Goal: Task Accomplishment & Management: Use online tool/utility

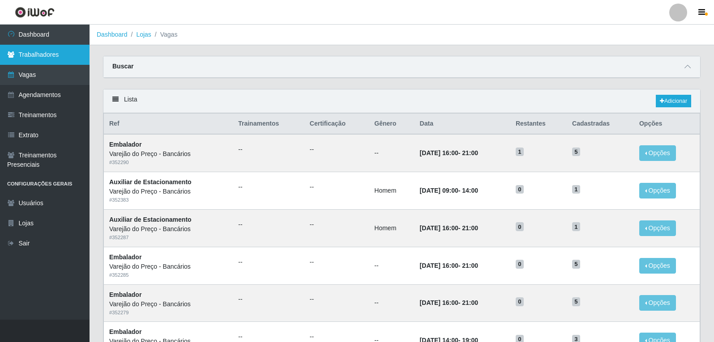
click at [39, 50] on link "Trabalhadores" at bounding box center [45, 55] width 90 height 20
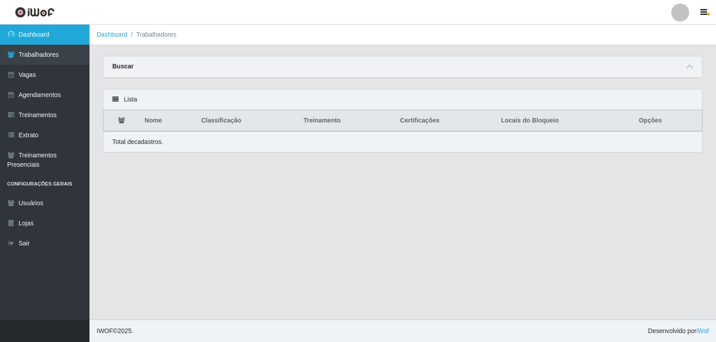
click at [47, 35] on link "Dashboard" at bounding box center [45, 35] width 90 height 20
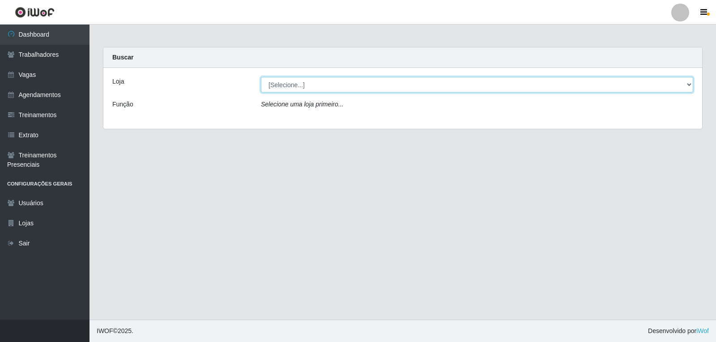
click at [289, 86] on select "[Selecione...] Varejão do Preço - Bancários" at bounding box center [477, 85] width 432 height 16
select select "157"
click at [261, 77] on select "[Selecione...] Varejão do Preço - Bancários" at bounding box center [477, 85] width 432 height 16
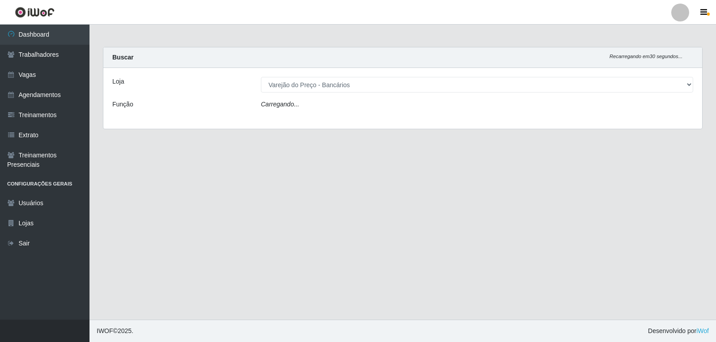
click at [297, 106] on icon "Carregando..." at bounding box center [280, 104] width 38 height 7
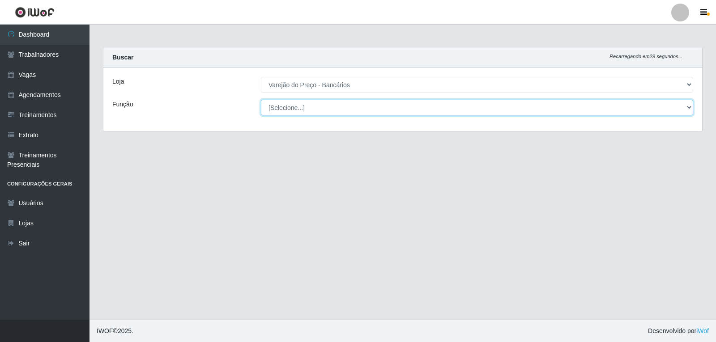
click at [303, 110] on select "[Selecione...] Auxiliar de Estacionamento Auxiliar de Estacionamento + Auxiliar…" at bounding box center [477, 108] width 432 height 16
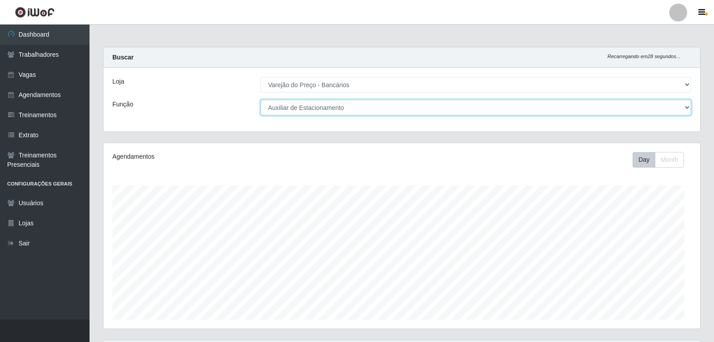
click at [260, 100] on select "[Selecione...] Auxiliar de Estacionamento Auxiliar de Estacionamento + Auxiliar…" at bounding box center [475, 108] width 430 height 16
click at [347, 111] on select "[Selecione...] Auxiliar de Estacionamento Auxiliar de Estacionamento + Auxiliar…" at bounding box center [475, 108] width 430 height 16
click at [260, 100] on select "[Selecione...] Auxiliar de Estacionamento Auxiliar de Estacionamento + Auxiliar…" at bounding box center [475, 108] width 430 height 16
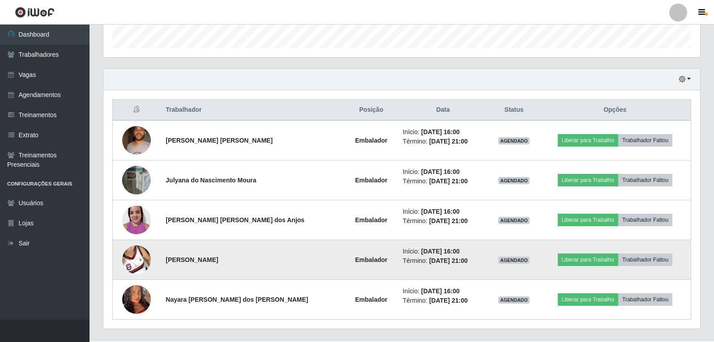
scroll to position [292, 0]
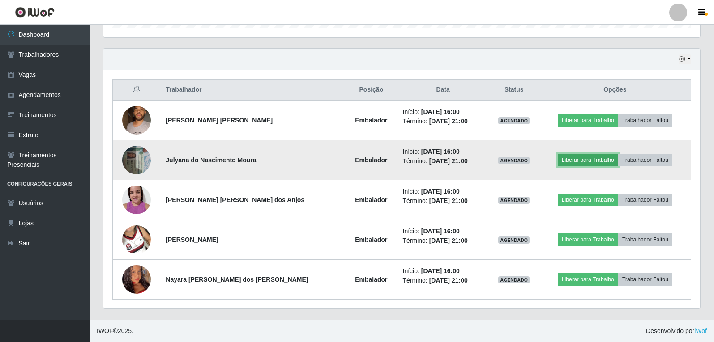
click at [601, 162] on button "Liberar para Trabalho" at bounding box center [588, 160] width 60 height 13
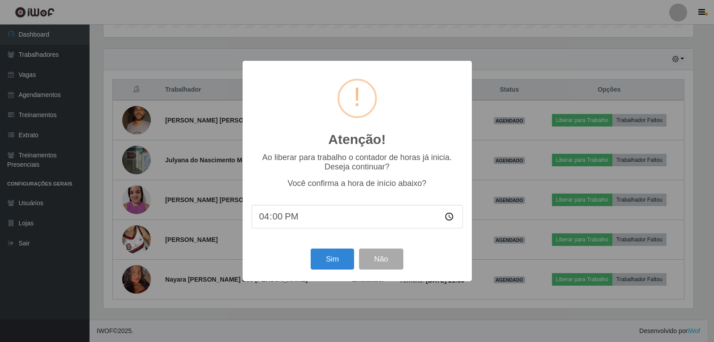
scroll to position [186, 592]
click at [320, 259] on button "Sim" at bounding box center [332, 259] width 43 height 21
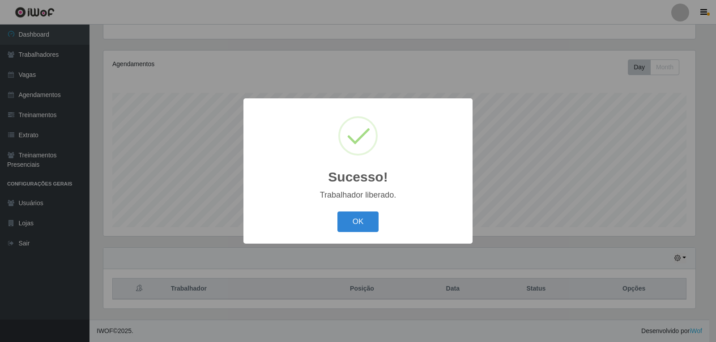
click at [380, 222] on div "OK Cancel" at bounding box center [357, 222] width 211 height 26
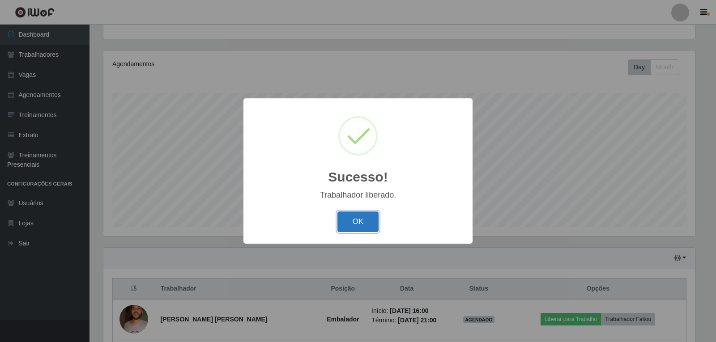
click at [377, 222] on button "OK" at bounding box center [358, 222] width 42 height 21
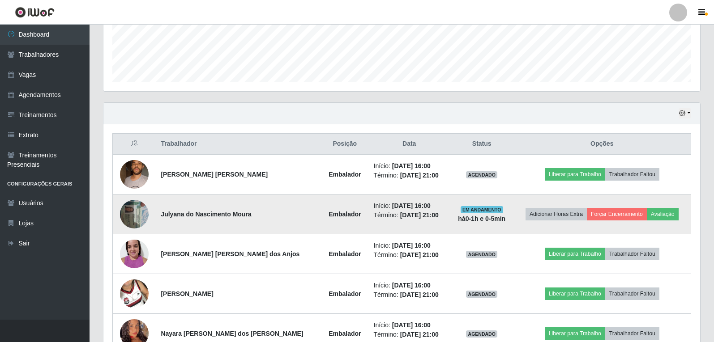
scroll to position [272, 0]
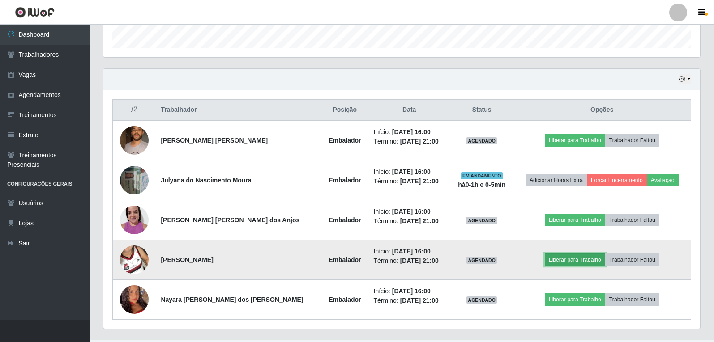
click at [570, 264] on button "Liberar para Trabalho" at bounding box center [575, 260] width 60 height 13
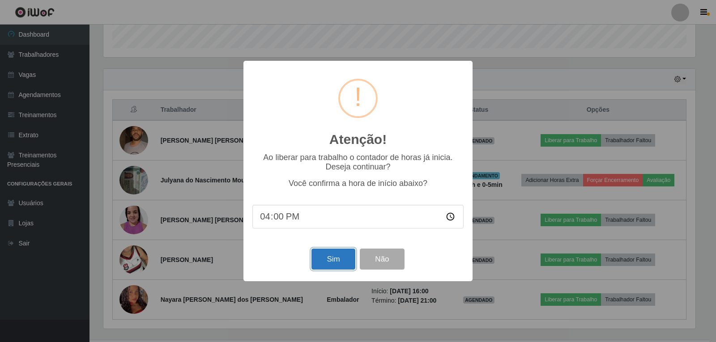
click at [337, 258] on button "Sim" at bounding box center [332, 259] width 43 height 21
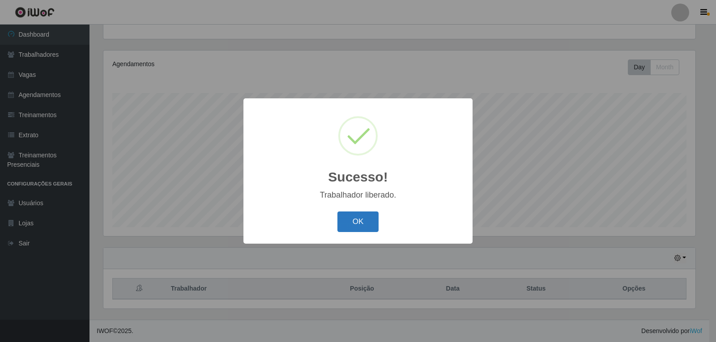
click at [375, 232] on button "OK" at bounding box center [358, 222] width 42 height 21
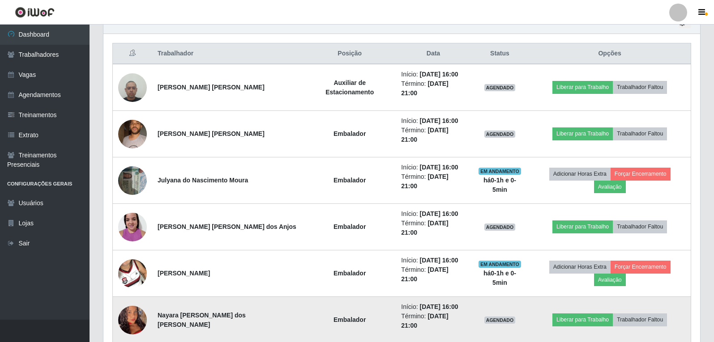
scroll to position [332, 0]
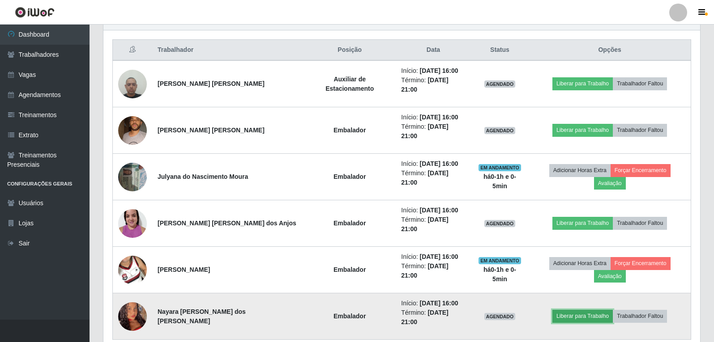
click at [577, 310] on button "Liberar para Trabalho" at bounding box center [582, 316] width 60 height 13
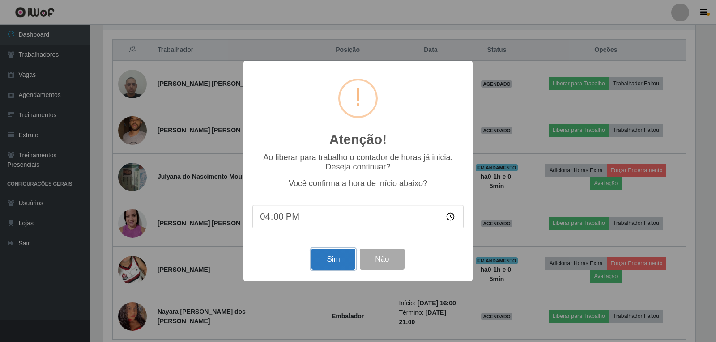
click at [321, 264] on button "Sim" at bounding box center [332, 259] width 43 height 21
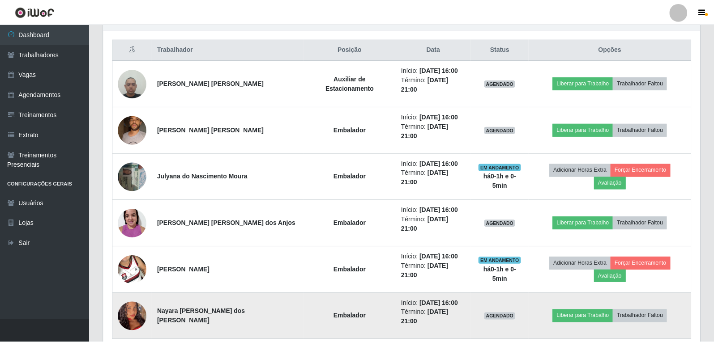
scroll to position [0, 0]
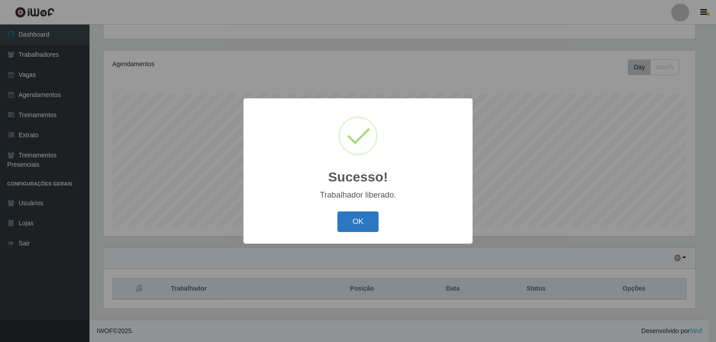
click at [368, 231] on button "OK" at bounding box center [358, 222] width 42 height 21
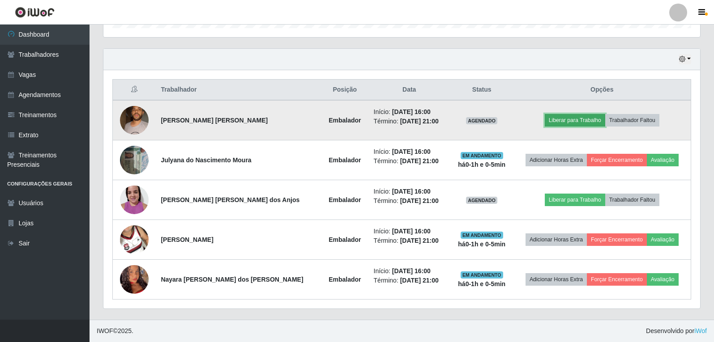
click at [582, 124] on button "Liberar para Trabalho" at bounding box center [575, 120] width 60 height 13
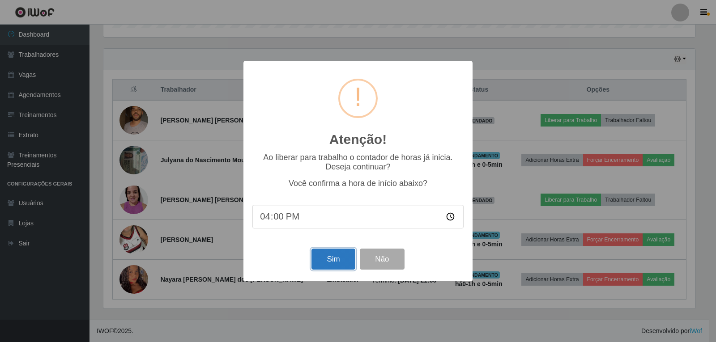
click at [329, 263] on button "Sim" at bounding box center [332, 259] width 43 height 21
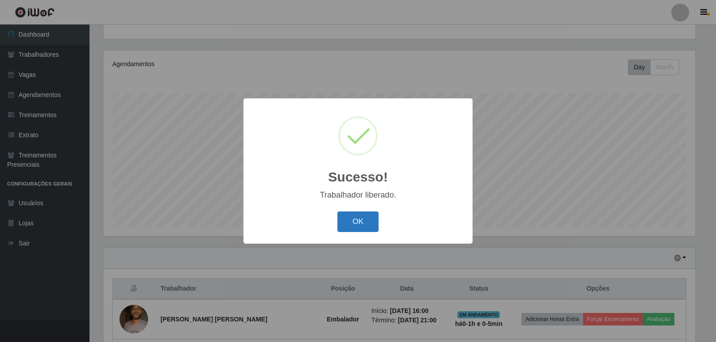
click at [371, 227] on button "OK" at bounding box center [358, 222] width 42 height 21
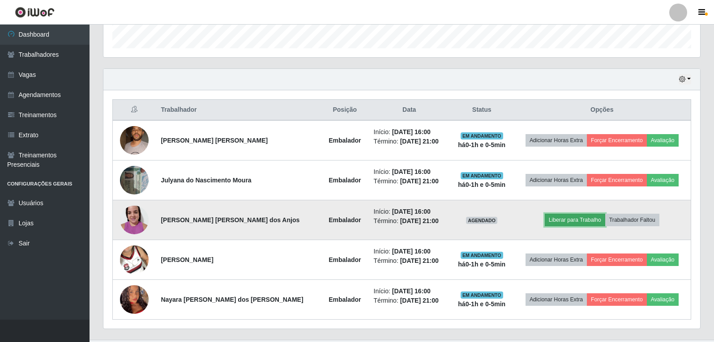
click at [554, 225] on button "Liberar para Trabalho" at bounding box center [575, 220] width 60 height 13
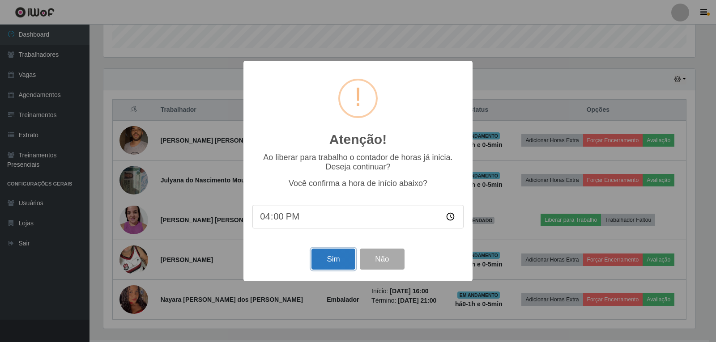
click at [343, 263] on button "Sim" at bounding box center [332, 259] width 43 height 21
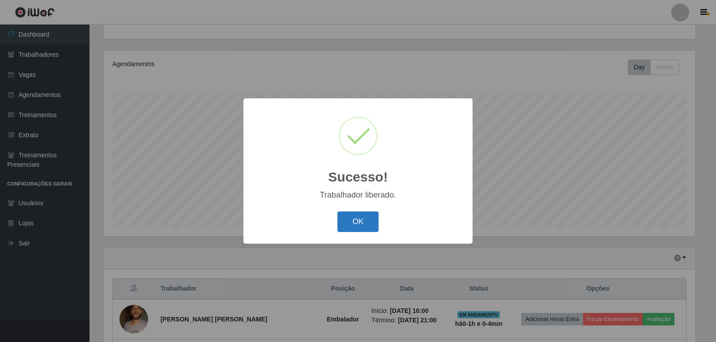
click at [375, 221] on button "OK" at bounding box center [358, 222] width 42 height 21
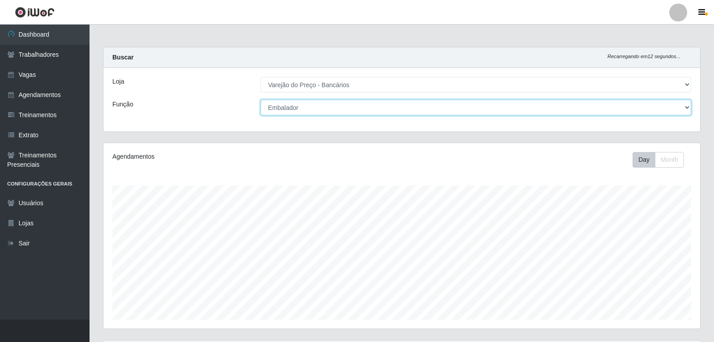
click at [325, 109] on select "[Selecione...] Auxiliar de Estacionamento Auxiliar de Estacionamento + Auxiliar…" at bounding box center [475, 108] width 430 height 16
select select "4"
click at [260, 100] on select "[Selecione...] Auxiliar de Estacionamento Auxiliar de Estacionamento + Auxiliar…" at bounding box center [475, 108] width 430 height 16
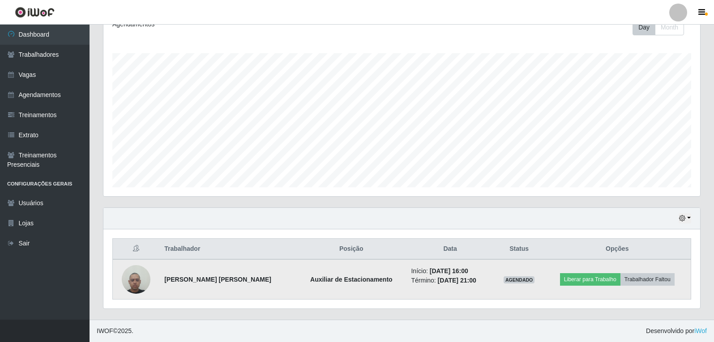
scroll to position [332, 0]
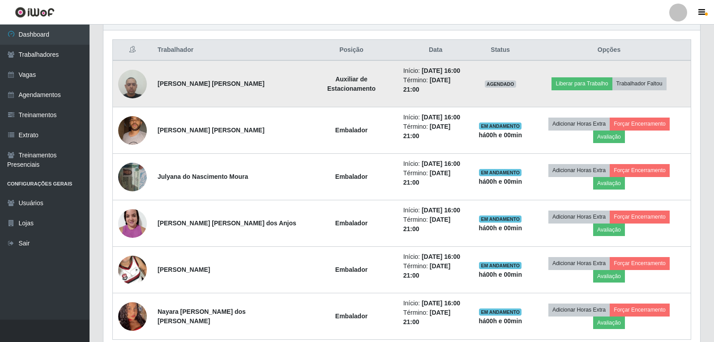
click at [138, 80] on img at bounding box center [132, 84] width 29 height 38
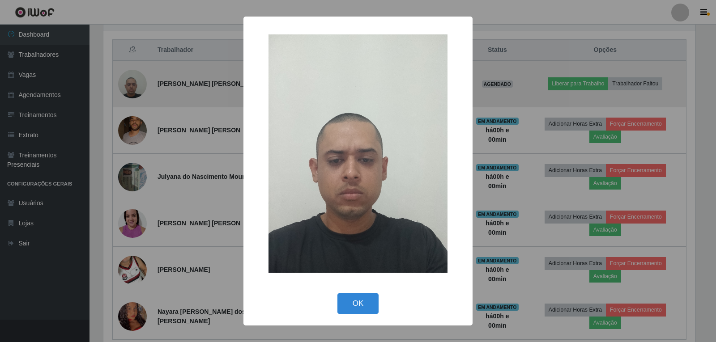
click at [138, 80] on div "× OK Cancel" at bounding box center [358, 171] width 716 height 342
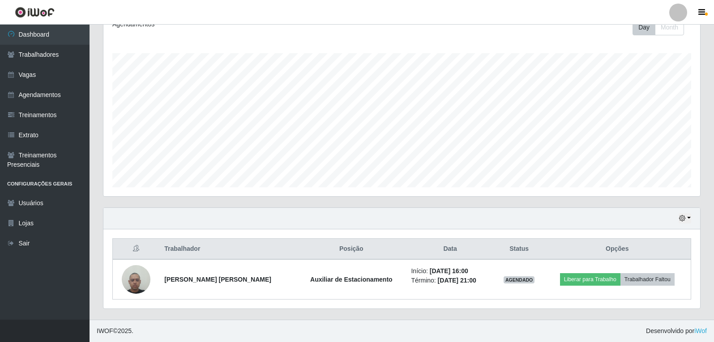
scroll to position [332, 0]
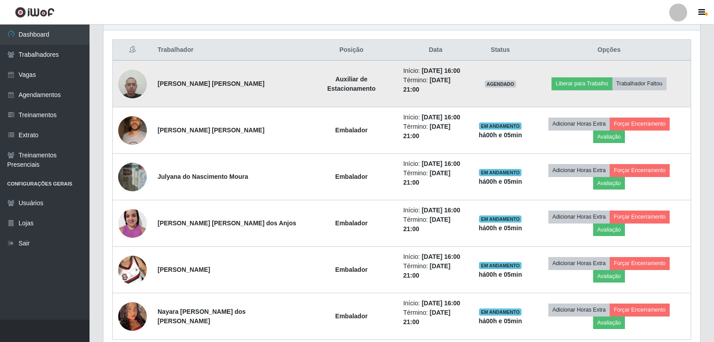
click at [589, 71] on td "Liberar para Trabalho Trabalhador Faltou" at bounding box center [609, 83] width 164 height 47
click at [587, 77] on button "Liberar para Trabalho" at bounding box center [581, 83] width 60 height 13
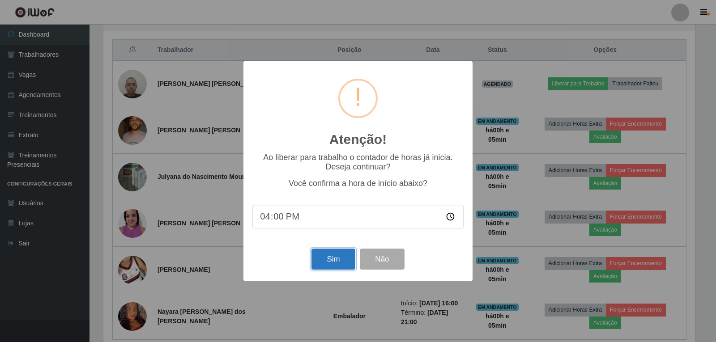
click at [332, 259] on button "Sim" at bounding box center [332, 259] width 43 height 21
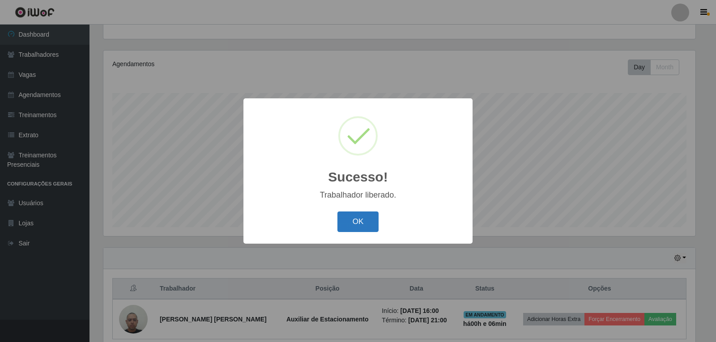
click at [366, 226] on button "OK" at bounding box center [358, 222] width 42 height 21
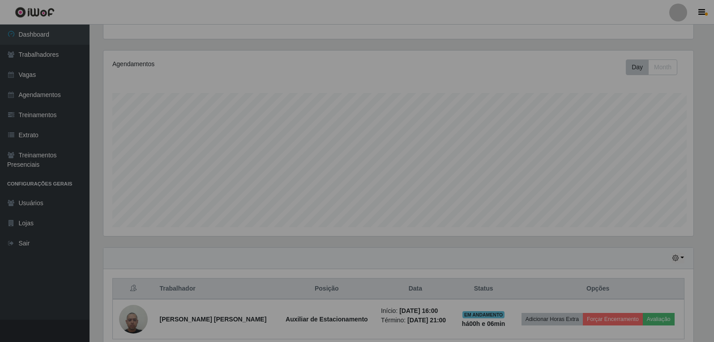
scroll to position [186, 597]
